Goal: Navigation & Orientation: Find specific page/section

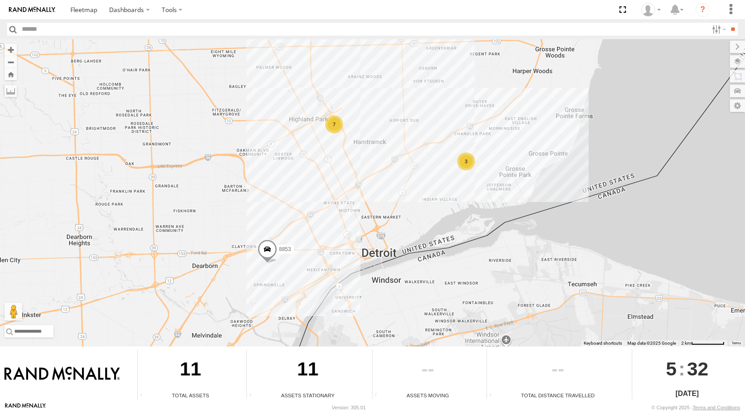
click at [472, 164] on div "3" at bounding box center [466, 161] width 18 height 18
